Goal: Download file/media

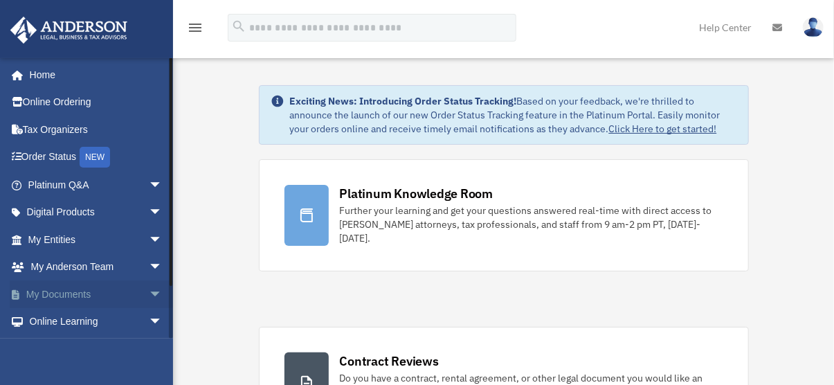
click at [71, 292] on link "My Documents arrow_drop_down" at bounding box center [97, 294] width 174 height 28
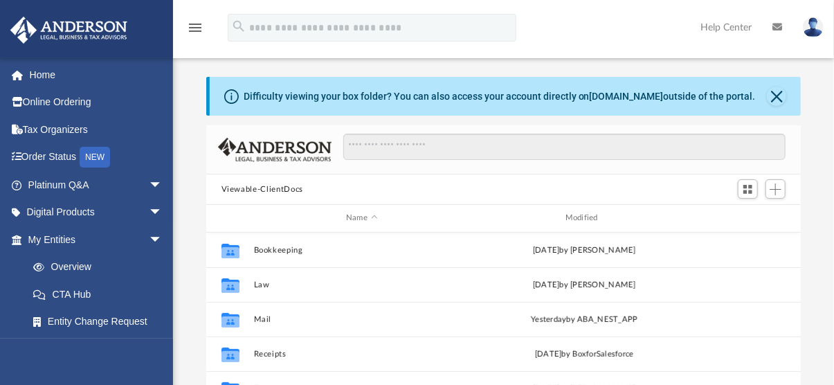
scroll to position [304, 584]
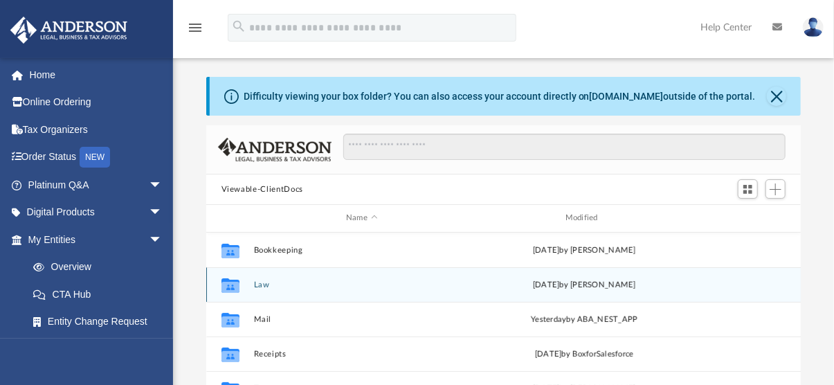
click at [265, 287] on button "Law" at bounding box center [361, 284] width 217 height 9
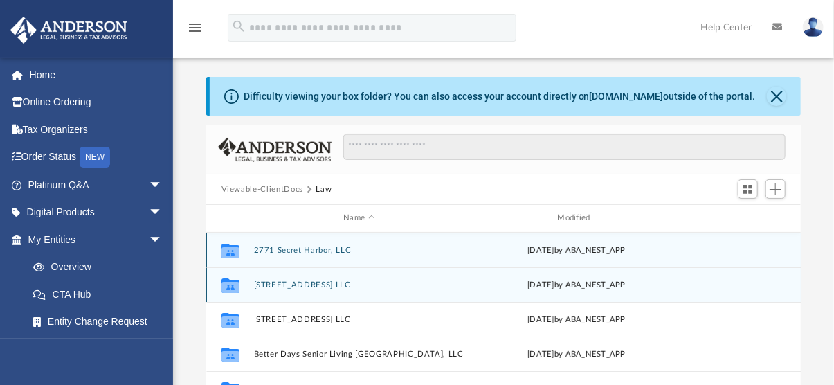
scroll to position [69, 0]
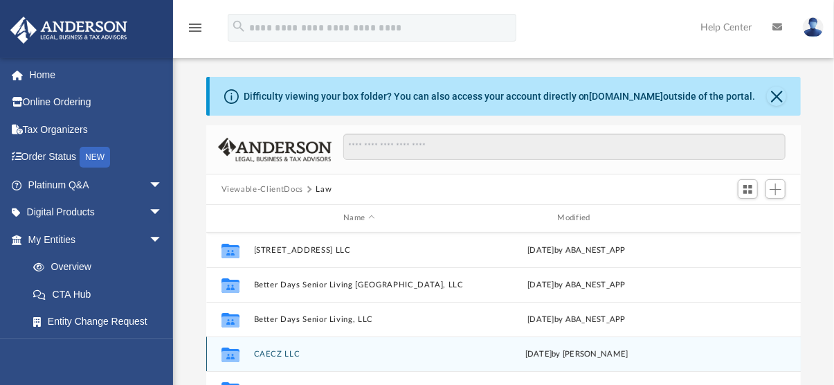
click at [280, 350] on button "CAECZ LLC" at bounding box center [358, 353] width 211 height 9
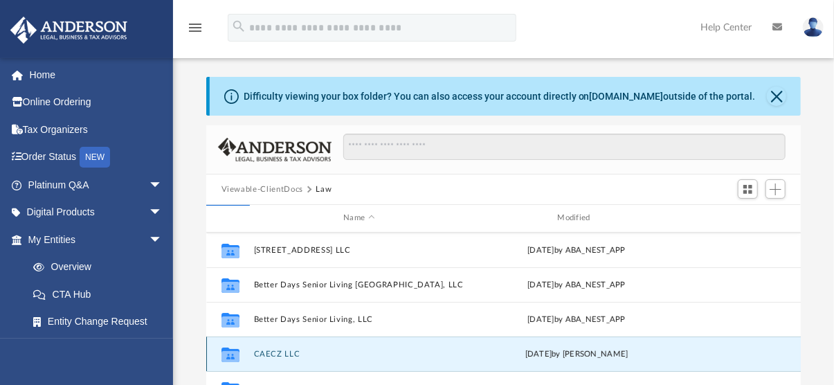
click at [280, 350] on button "CAECZ LLC" at bounding box center [358, 353] width 211 height 9
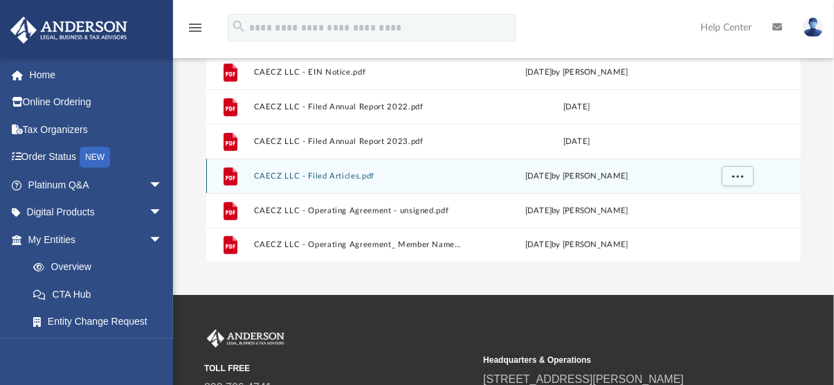
scroll to position [277, 0]
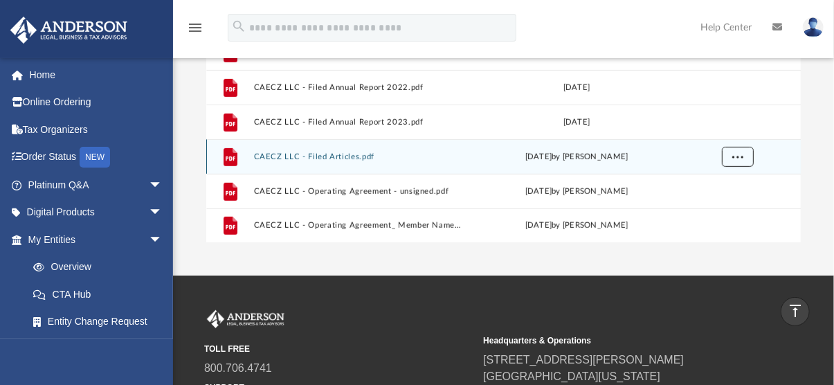
click at [738, 155] on span "More options" at bounding box center [736, 156] width 11 height 8
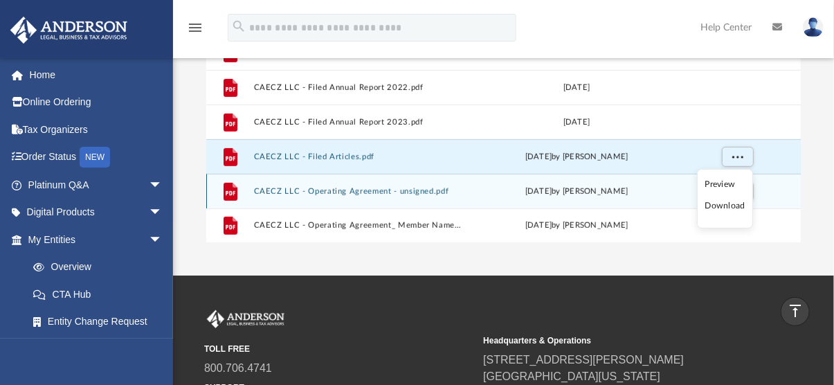
click at [714, 205] on li "Download" at bounding box center [725, 206] width 40 height 15
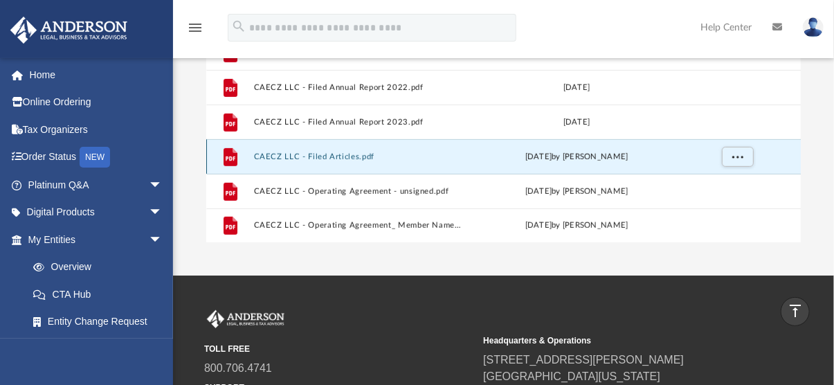
click at [315, 156] on button "CAECZ LLC - Filed Articles.pdf" at bounding box center [358, 156] width 211 height 9
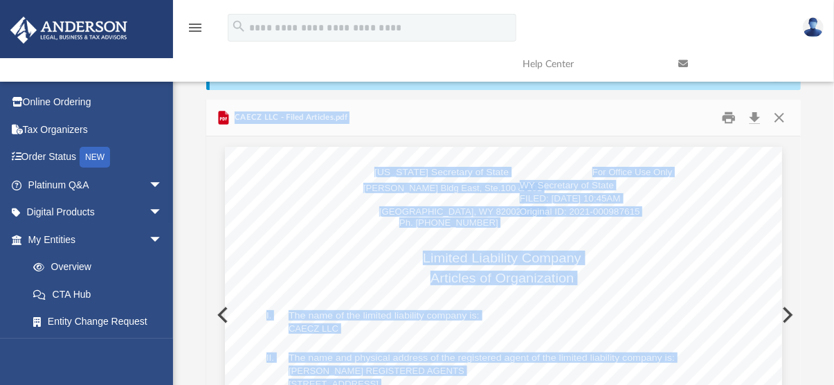
scroll to position [0, 0]
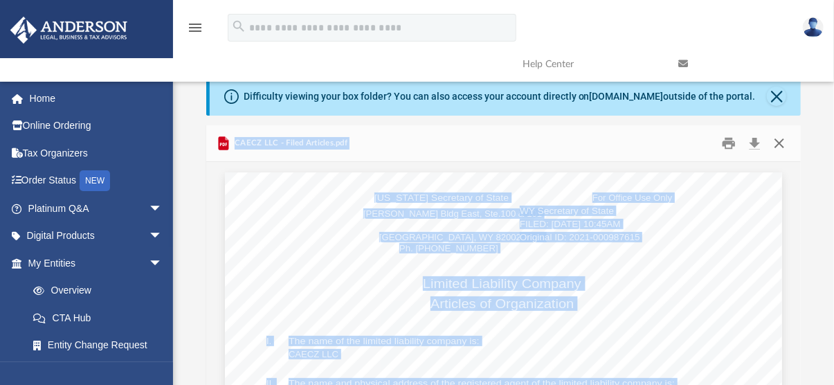
click at [781, 142] on button "Close" at bounding box center [779, 143] width 25 height 21
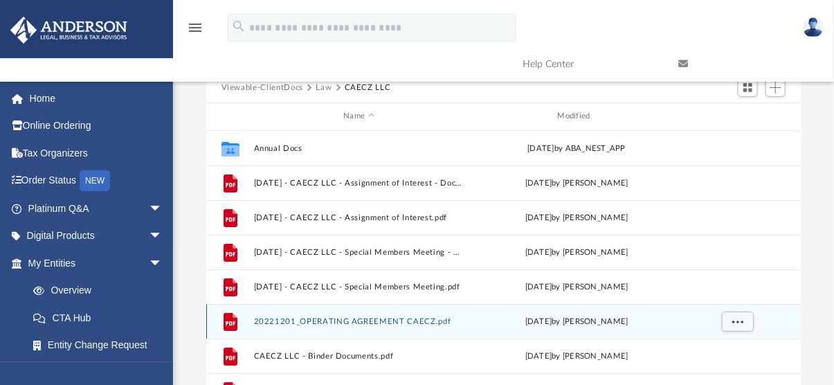
click at [346, 322] on button "20221201_OPERATING AGREEMENT CAECZ.pdf" at bounding box center [358, 321] width 211 height 9
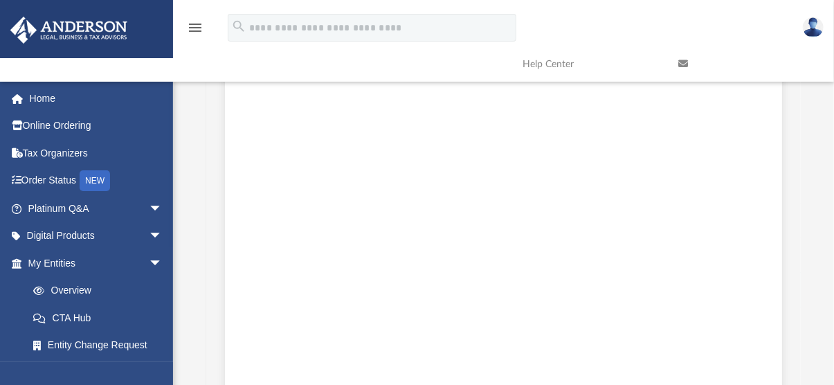
scroll to position [1486, 0]
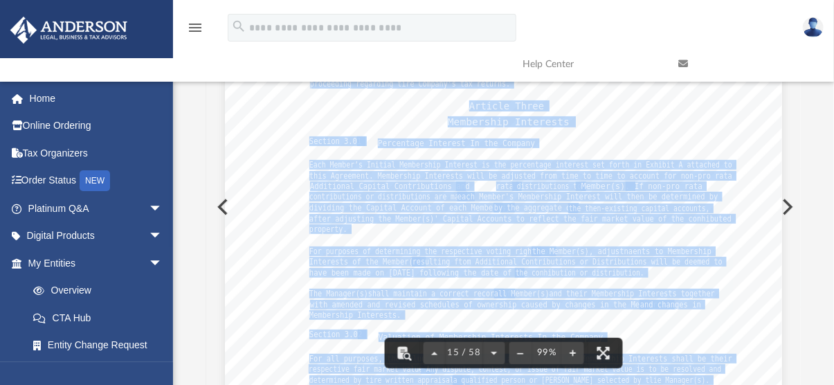
click at [587, 262] on span "resulting ftom Additional Contributions or Distributions will be deemed to" at bounding box center [567, 262] width 310 height 8
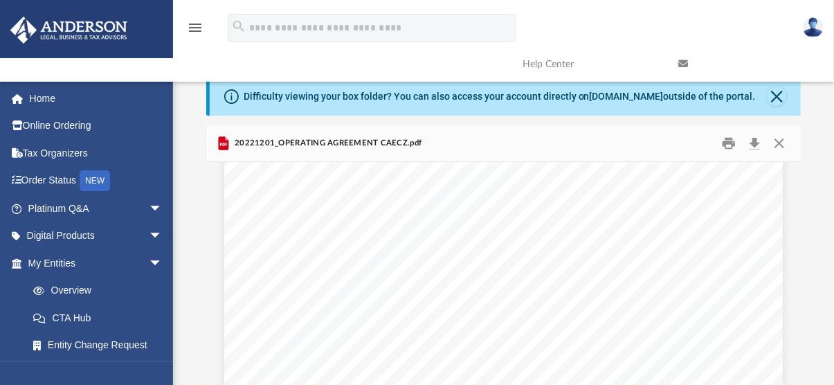
scroll to position [42485, 0]
click at [753, 141] on button "Download" at bounding box center [754, 143] width 25 height 21
click at [814, 217] on div "Difficulty viewing your box folder? You can also access your account directly o…" at bounding box center [503, 298] width 661 height 442
click at [780, 140] on button "Close" at bounding box center [779, 143] width 25 height 21
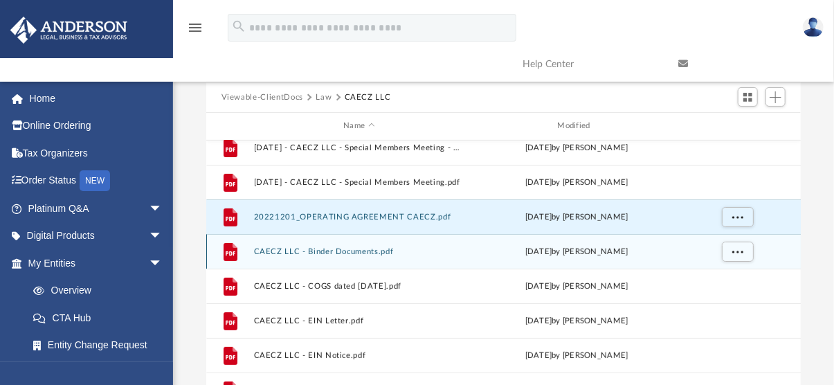
scroll to position [138, 0]
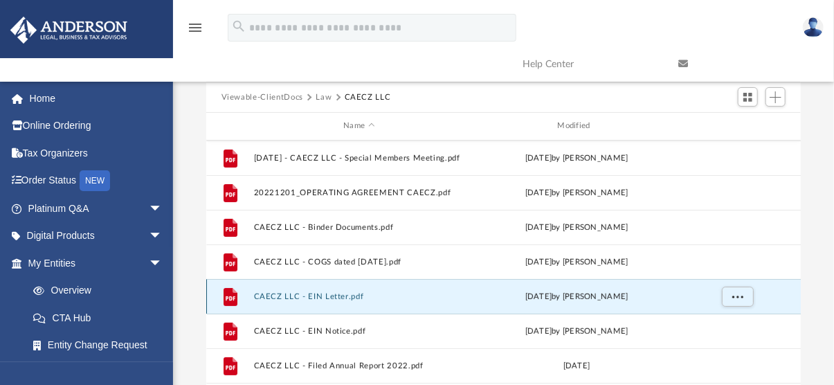
click at [340, 296] on button "CAECZ LLC - EIN Letter.pdf" at bounding box center [358, 296] width 211 height 9
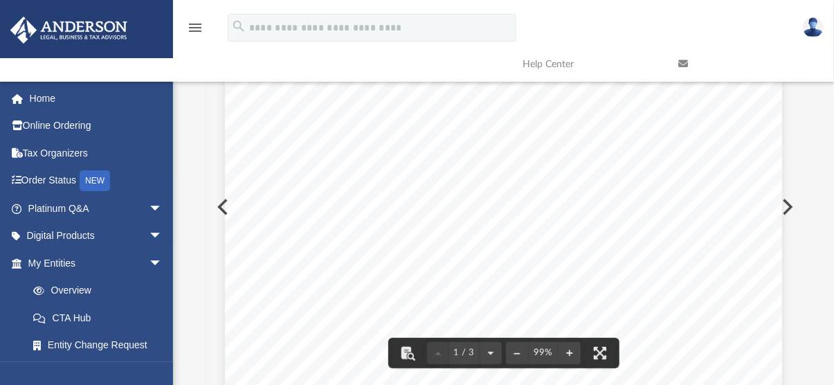
scroll to position [0, 0]
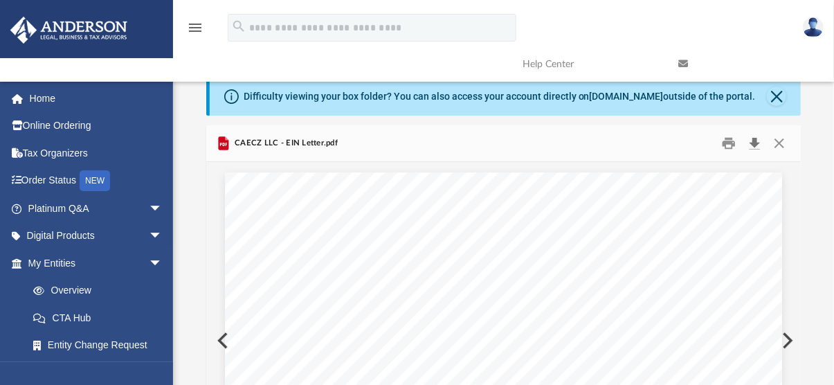
click at [754, 142] on button "Download" at bounding box center [754, 143] width 25 height 21
click at [778, 144] on button "Close" at bounding box center [779, 143] width 25 height 21
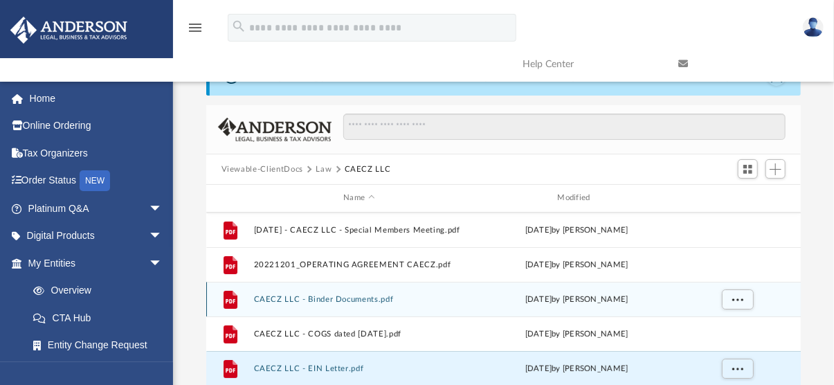
scroll to position [208, 0]
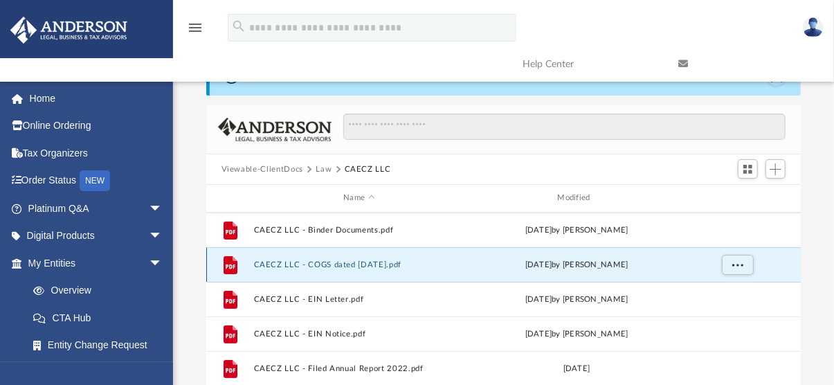
click at [356, 266] on button "CAECZ LLC - COGS dated 02.11.2025.pdf" at bounding box center [358, 264] width 211 height 9
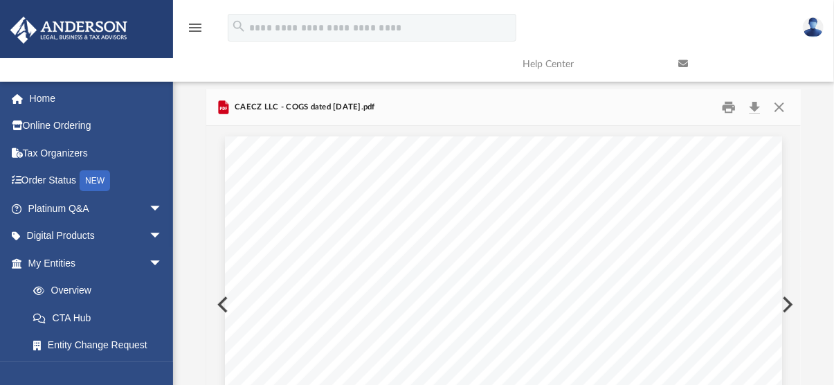
scroll to position [0, 0]
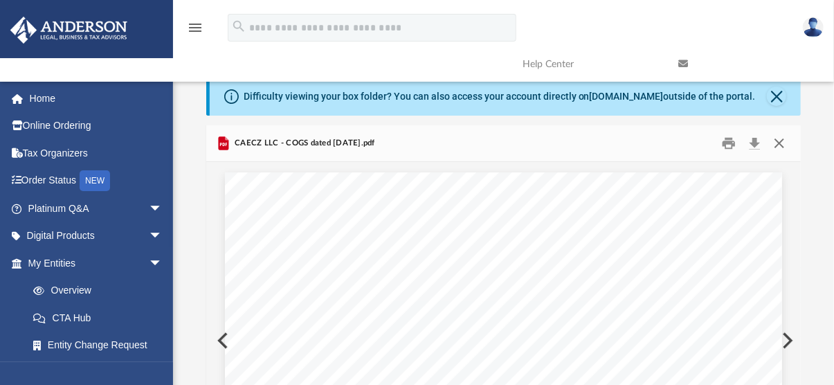
click at [779, 140] on button "Close" at bounding box center [779, 143] width 25 height 21
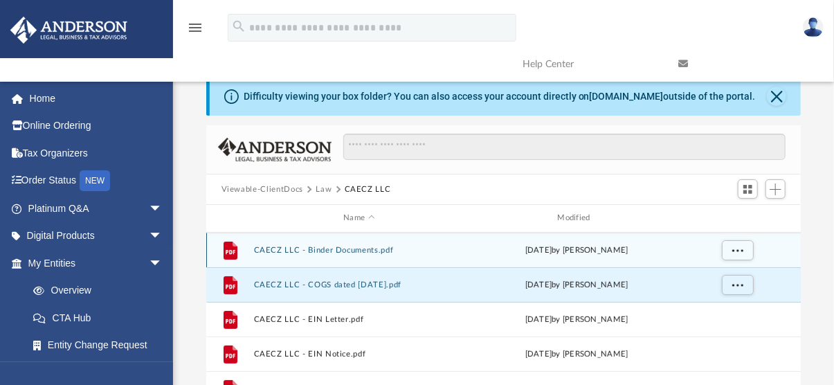
click at [360, 248] on button "CAECZ LLC - Binder Documents.pdf" at bounding box center [358, 250] width 211 height 9
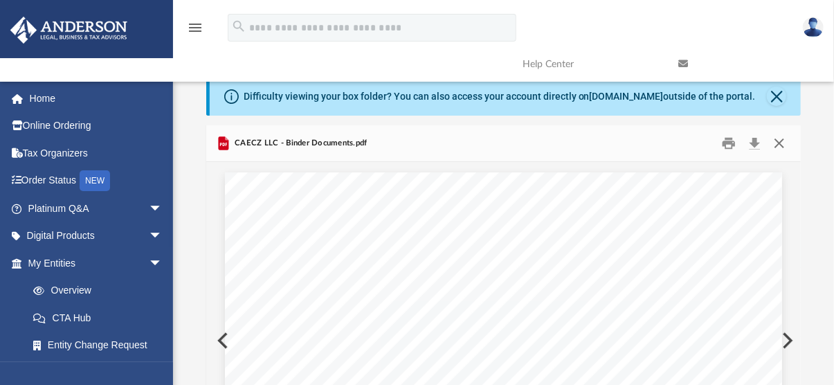
click at [778, 143] on button "Close" at bounding box center [779, 143] width 25 height 21
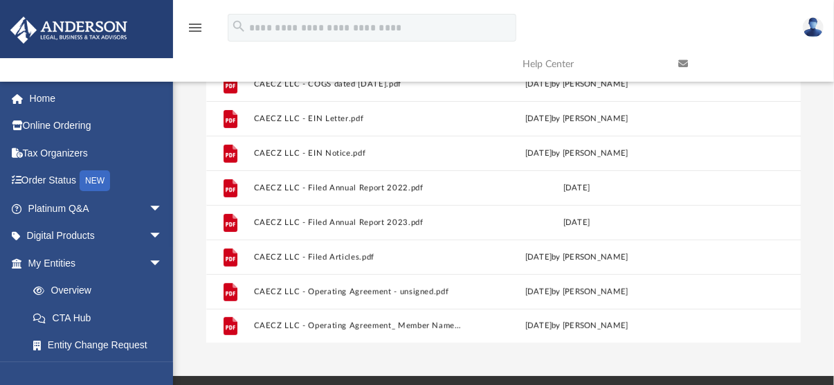
scroll to position [208, 0]
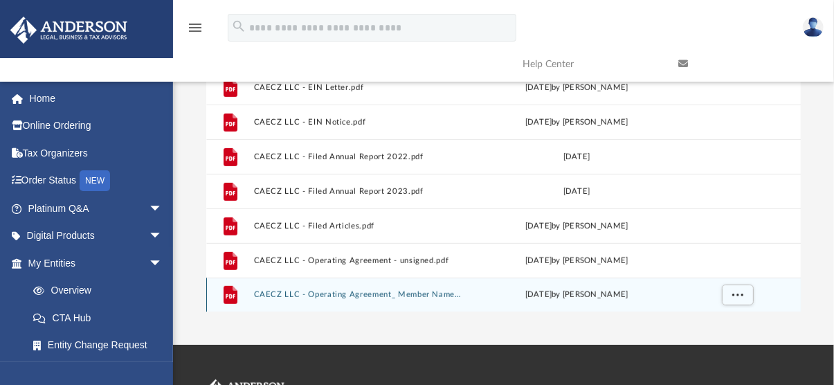
click at [363, 295] on button "CAECZ LLC - Operating Agreement_ Member Names Redacted.pdf" at bounding box center [358, 294] width 211 height 9
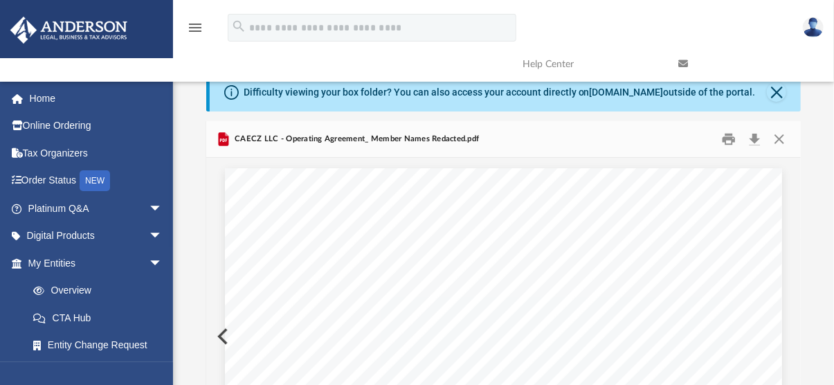
scroll to position [0, 0]
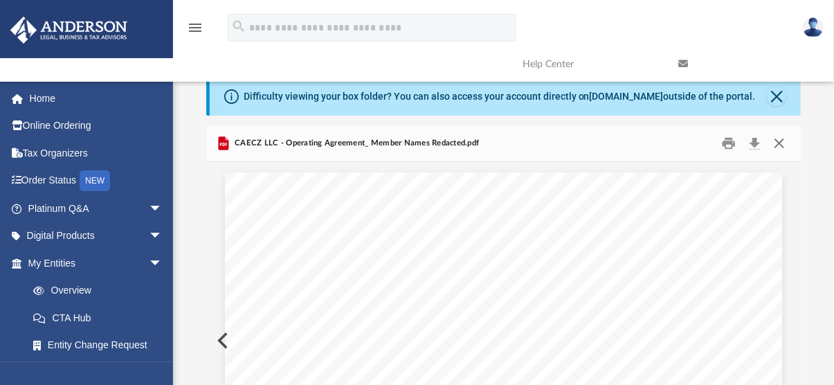
click at [779, 142] on button "Close" at bounding box center [779, 143] width 25 height 21
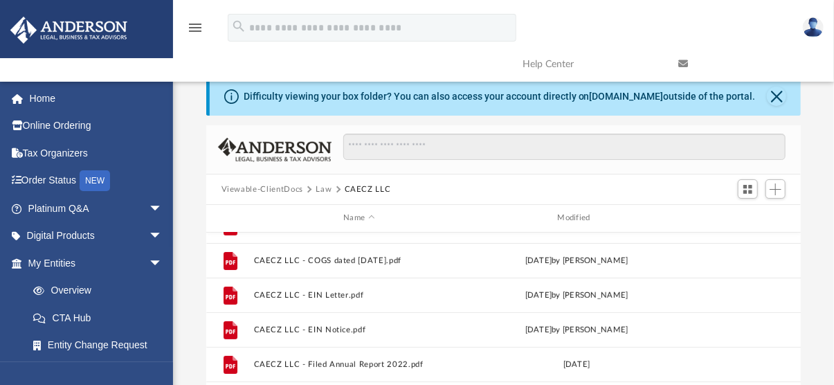
click at [323, 187] on button "Law" at bounding box center [323, 189] width 16 height 12
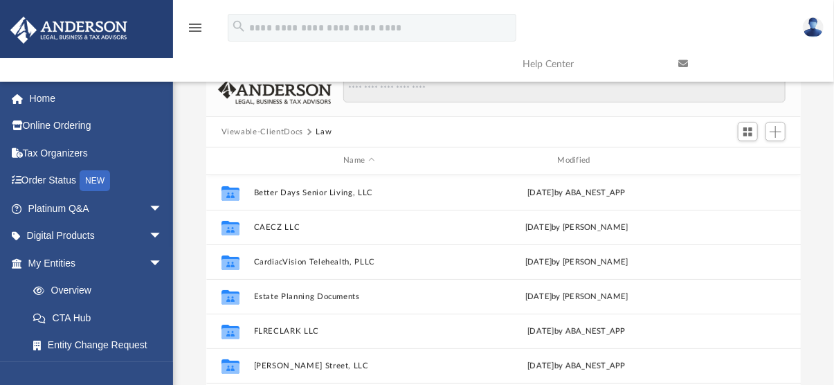
scroll to position [208, 0]
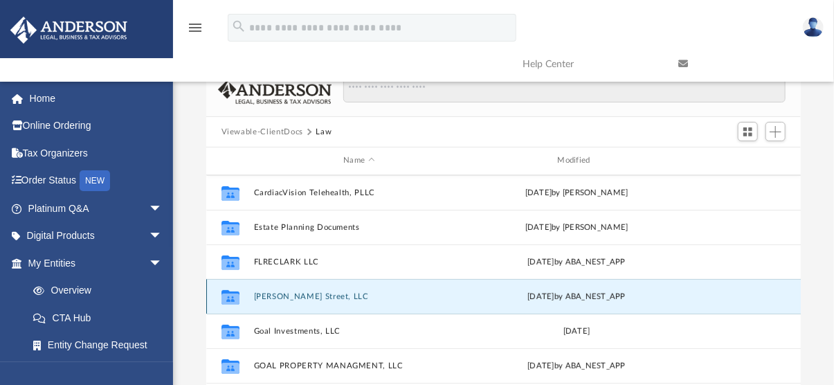
click at [304, 293] on button "Gilmore Street, LLC" at bounding box center [358, 296] width 211 height 9
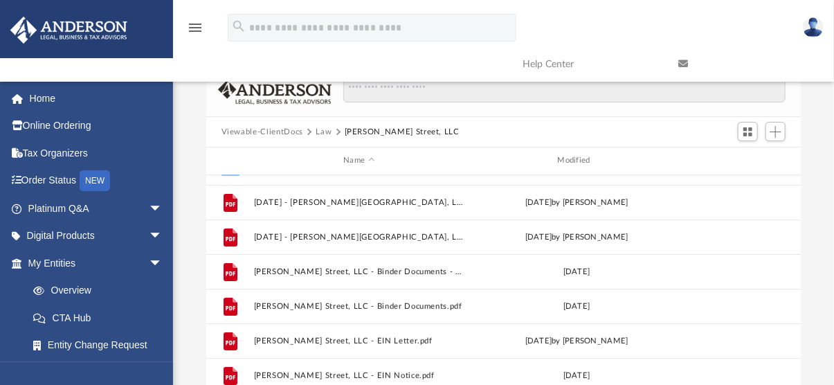
scroll to position [0, 0]
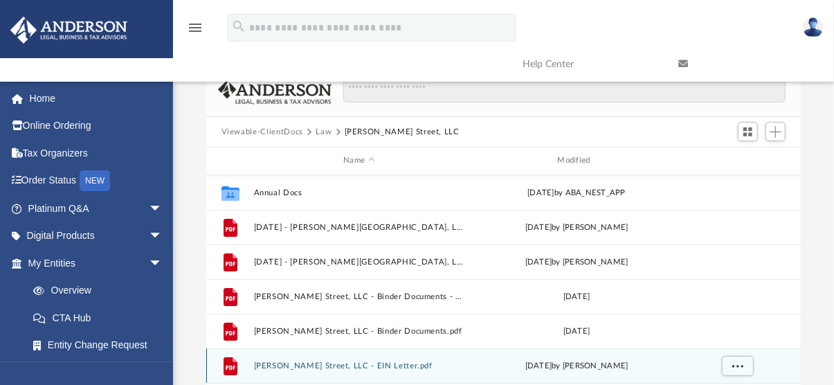
click at [358, 367] on button "Gilmore Street, LLC - EIN Letter.pdf" at bounding box center [358, 365] width 211 height 9
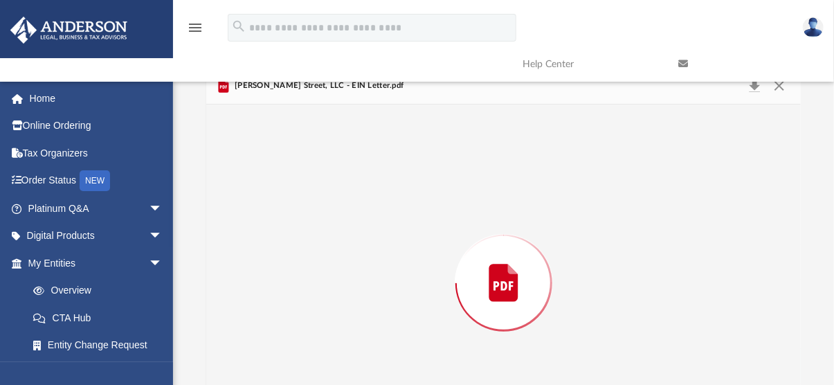
scroll to position [125, 0]
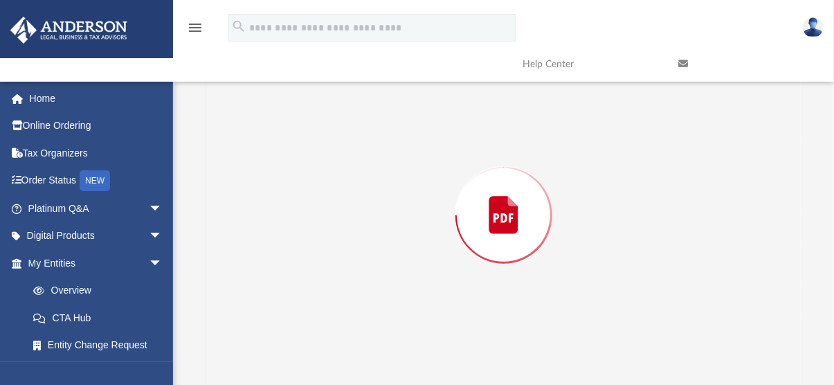
click at [358, 367] on div "Preview" at bounding box center [503, 215] width 595 height 357
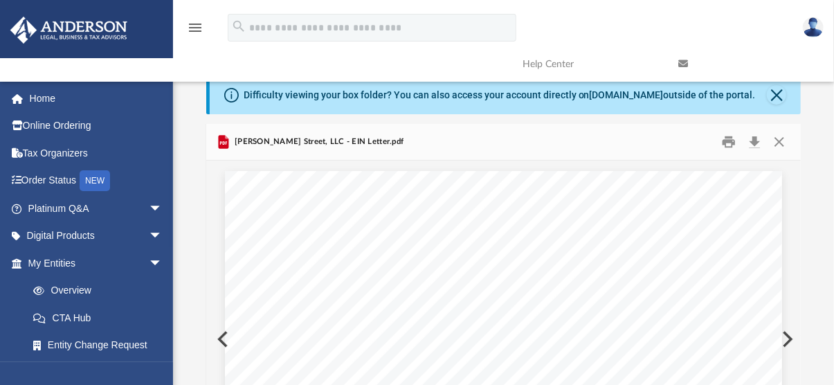
scroll to position [0, 0]
click at [752, 140] on button "Download" at bounding box center [754, 143] width 25 height 21
click at [778, 140] on button "Close" at bounding box center [779, 143] width 25 height 21
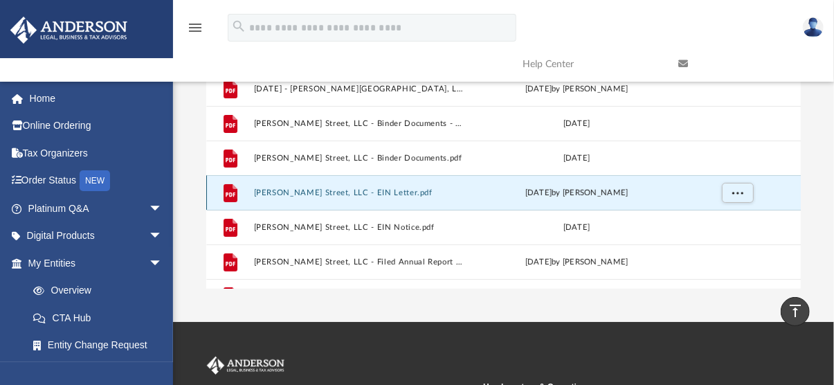
scroll to position [24, 0]
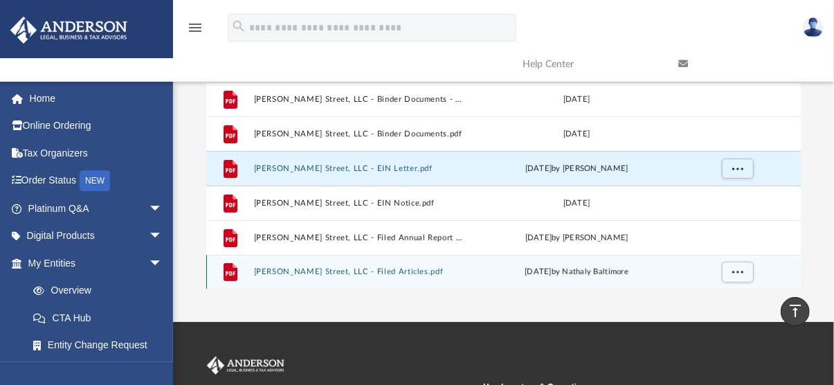
click at [360, 267] on button "Gilmore Street, LLC - Filed Articles.pdf" at bounding box center [358, 271] width 211 height 9
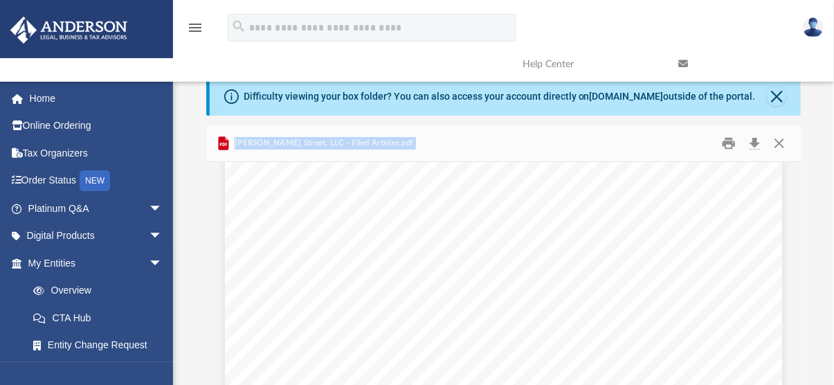
scroll to position [0, 0]
click at [753, 144] on button "Download" at bounding box center [754, 143] width 25 height 21
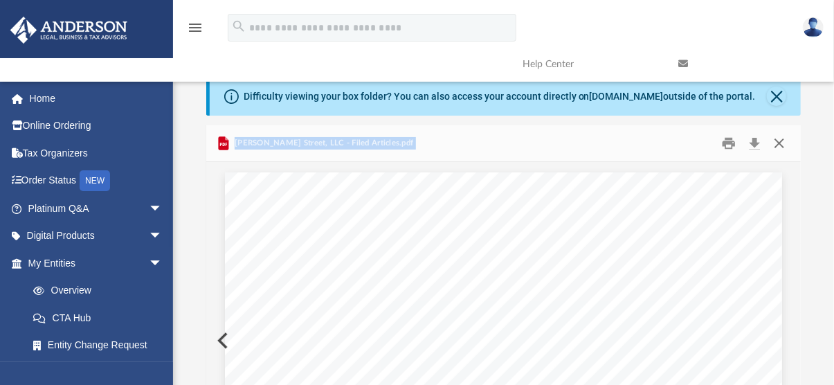
click at [781, 141] on button "Close" at bounding box center [779, 143] width 25 height 21
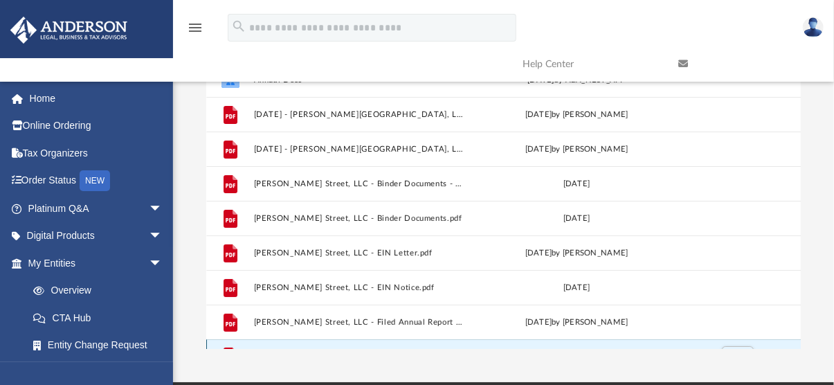
scroll to position [101, 0]
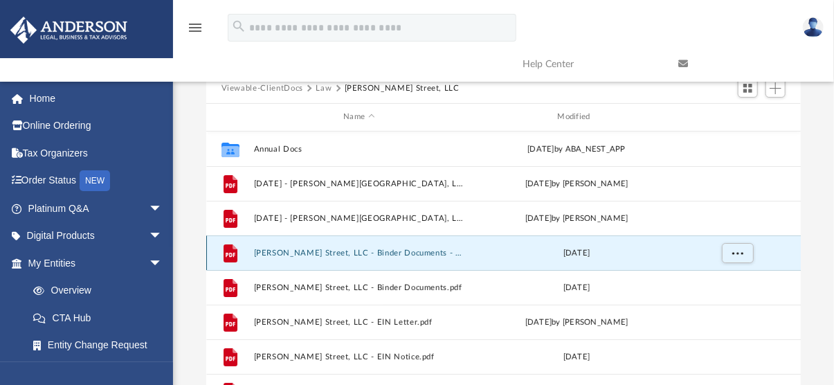
click at [385, 253] on button "Gilmore Street, LLC - Binder Documents - DocuSigned.pdf" at bounding box center [358, 252] width 211 height 9
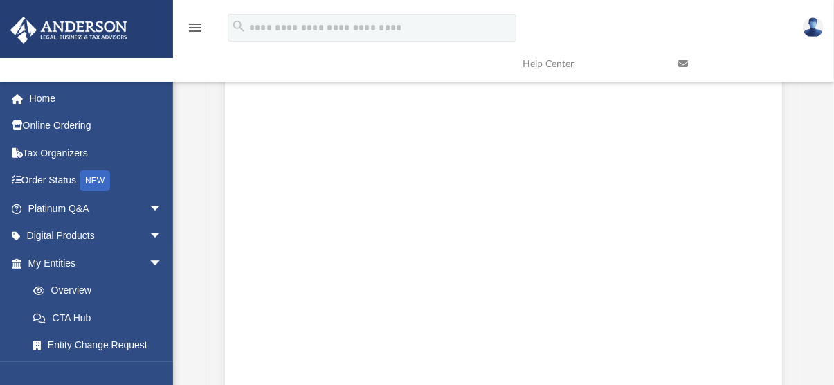
scroll to position [134, 0]
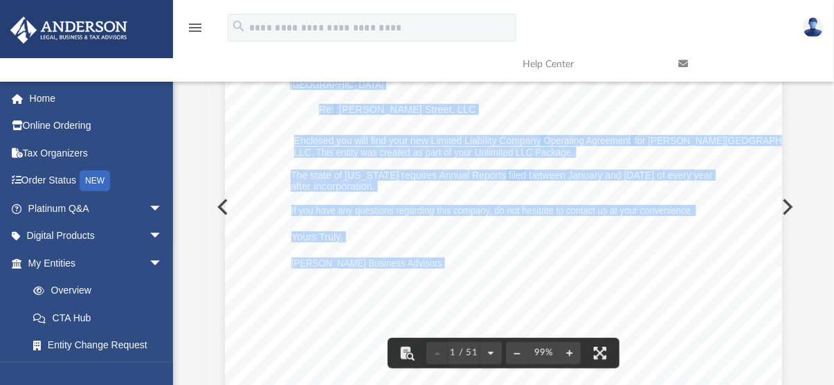
scroll to position [138, 0]
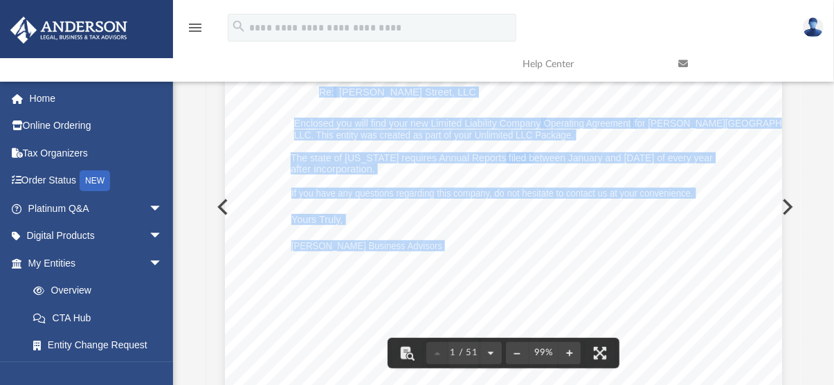
click at [585, 222] on div "May 14, 2021 Carlos Zamora 528 South Sea Lake Ln Pente Vedra Beach, FL 32082 Re…" at bounding box center [503, 260] width 557 height 721
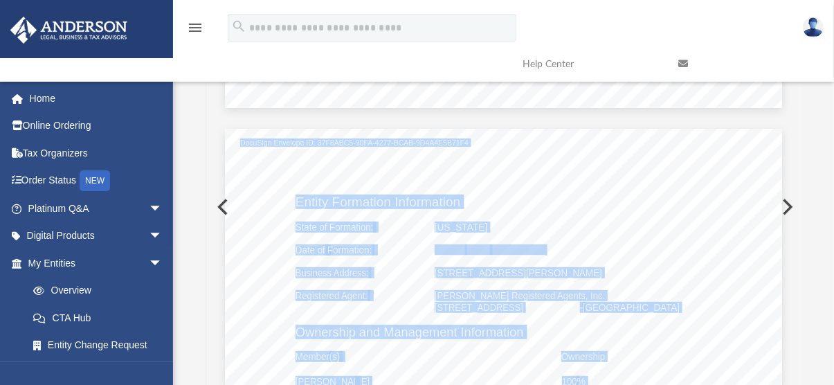
scroll to position [692, 0]
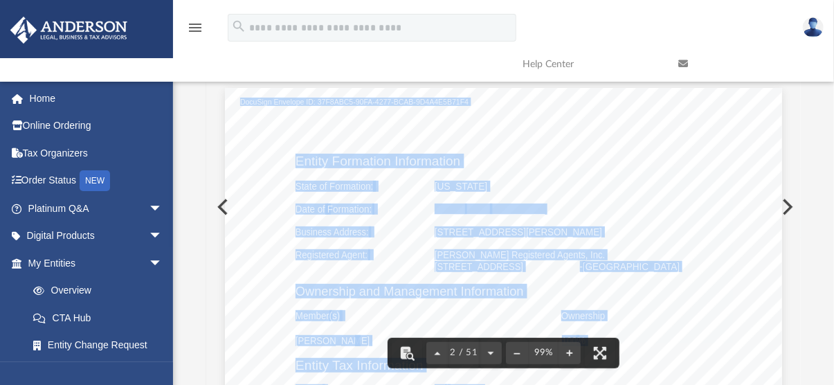
click at [468, 233] on span "3225 McLeod Dr, Suite 100 Las Vegas, NV 89121" at bounding box center [517, 232] width 167 height 10
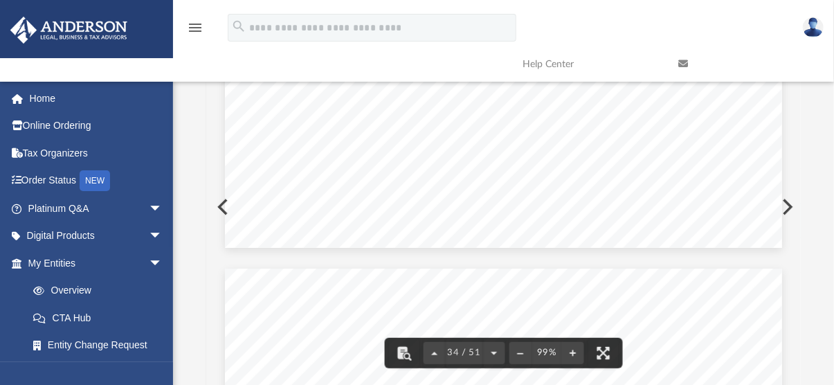
scroll to position [24907, 0]
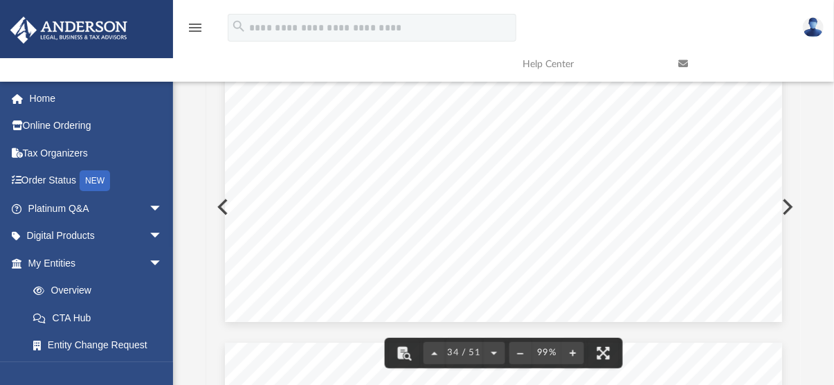
click at [408, 354] on button "File preview" at bounding box center [403, 353] width 30 height 30
click at [400, 352] on button "File preview" at bounding box center [403, 353] width 30 height 30
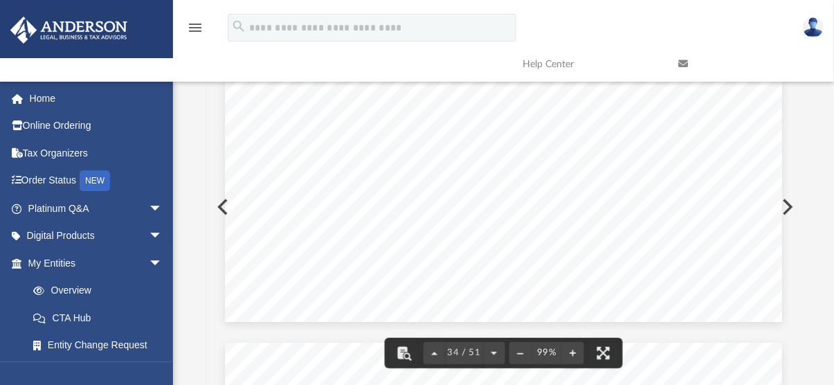
click at [487, 201] on span "The sale of Company property during the term of the Company does not constitute…" at bounding box center [503, 202] width 416 height 10
